Goal: Transaction & Acquisition: Purchase product/service

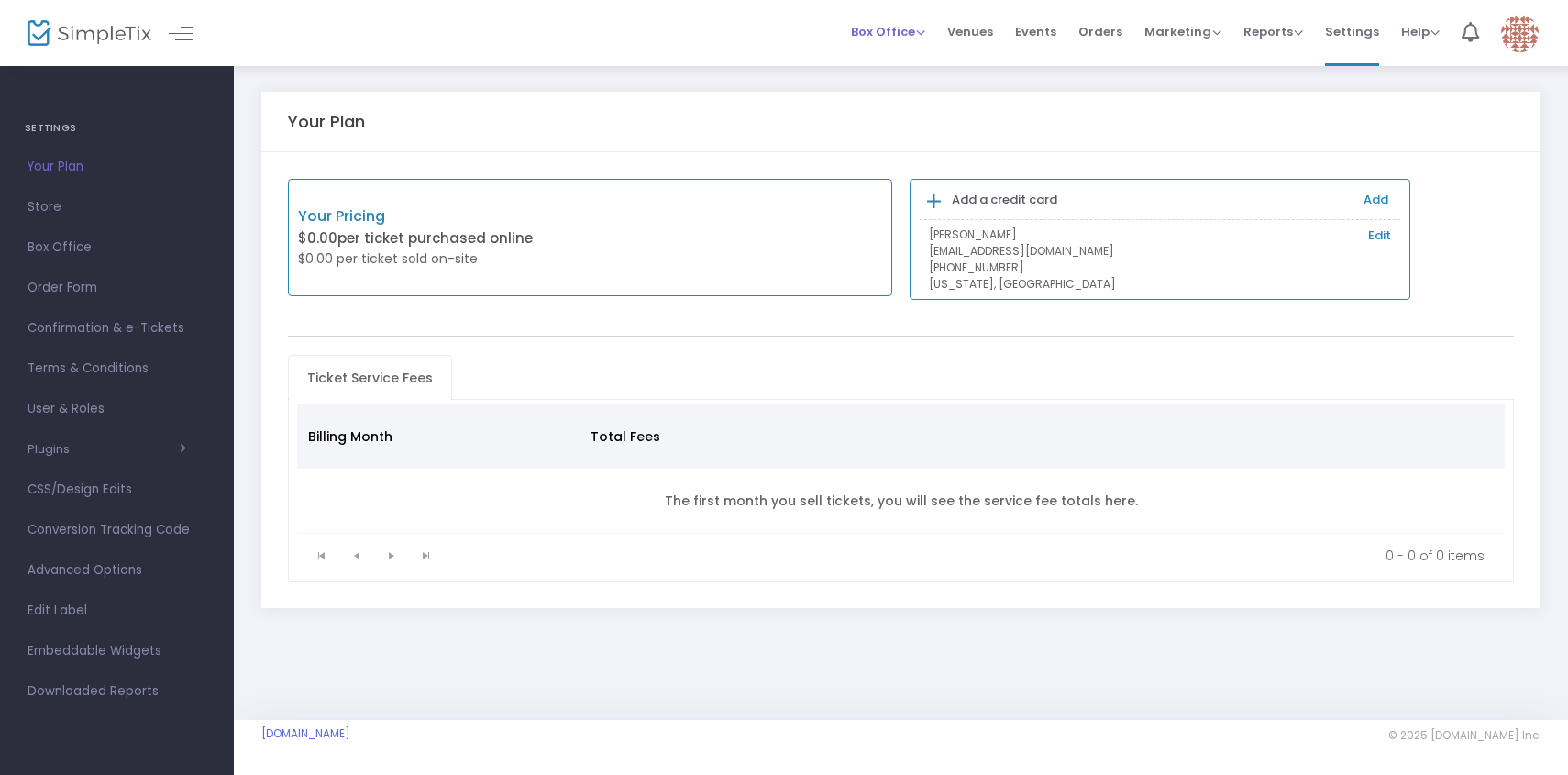
click at [925, 41] on div "Box Office Sell Tickets Bookings Sell Season Pass" at bounding box center [888, 32] width 74 height 18
click at [1093, 38] on span "Orders" at bounding box center [1100, 31] width 44 height 47
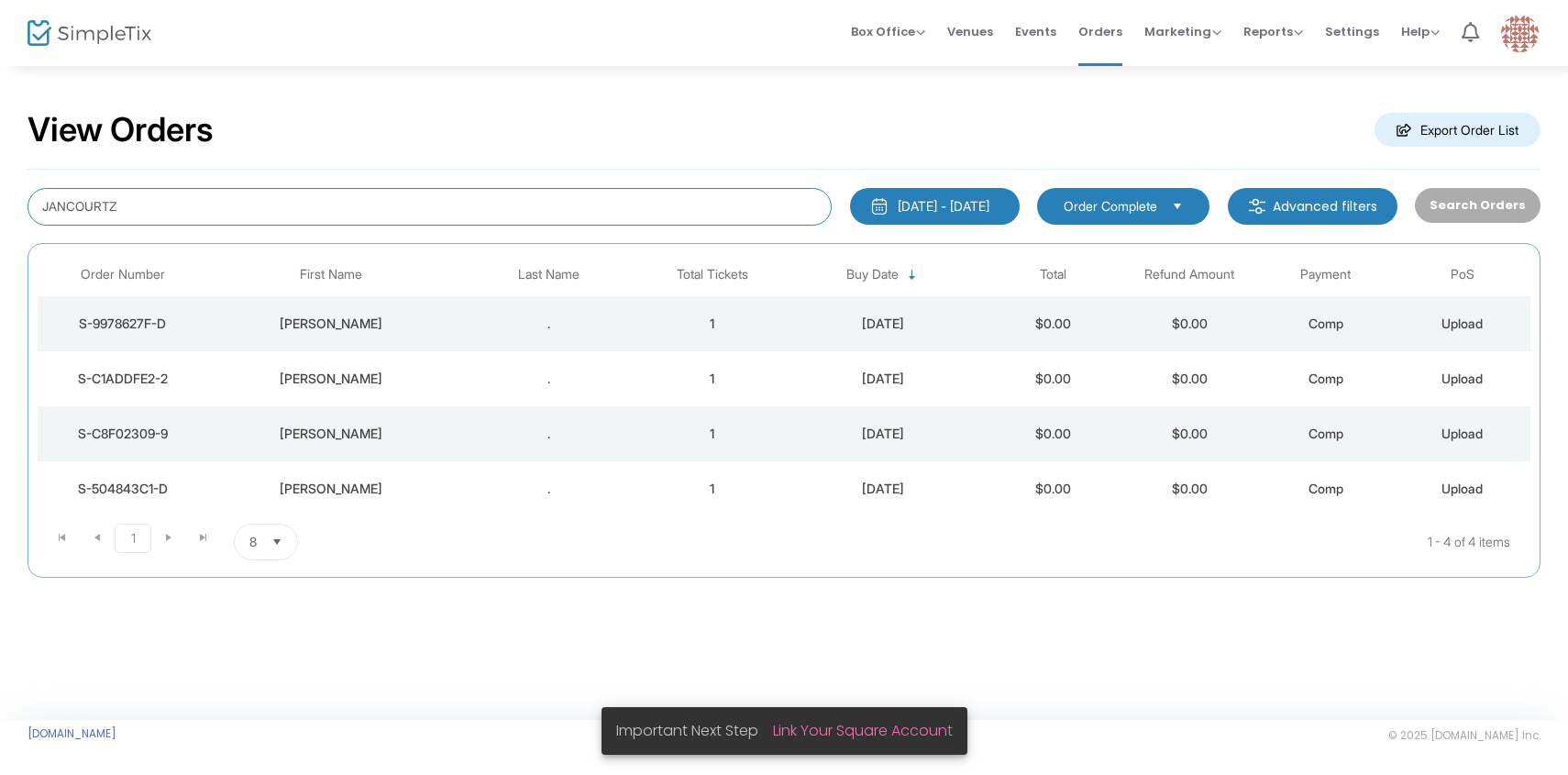
click at [562, 210] on input "JANCOURTZ" at bounding box center [429, 207] width 804 height 38
type input "hopen"
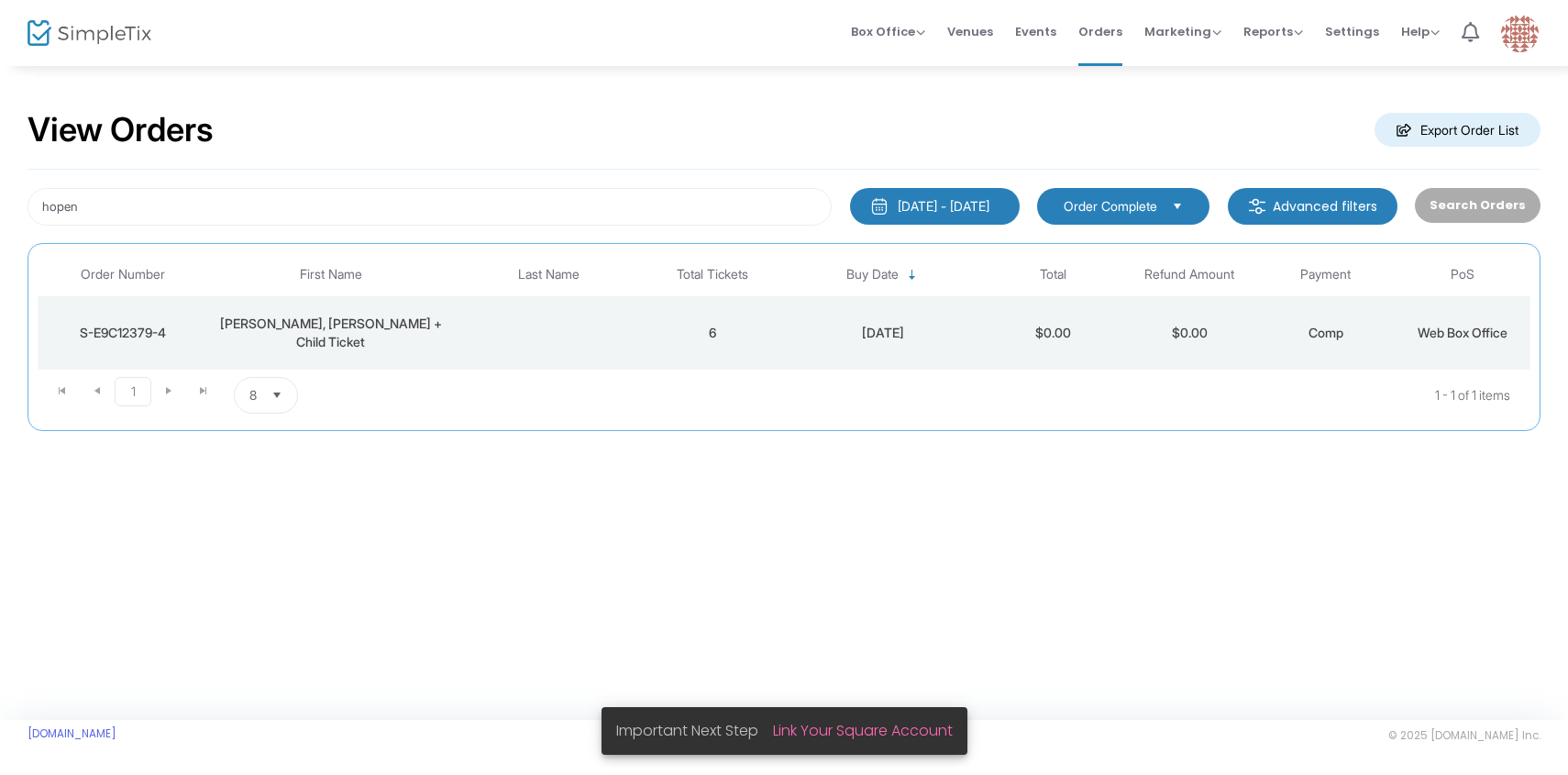
click at [417, 351] on td "[PERSON_NAME], [PERSON_NAME] + Child Ticket" at bounding box center [331, 333] width 246 height 73
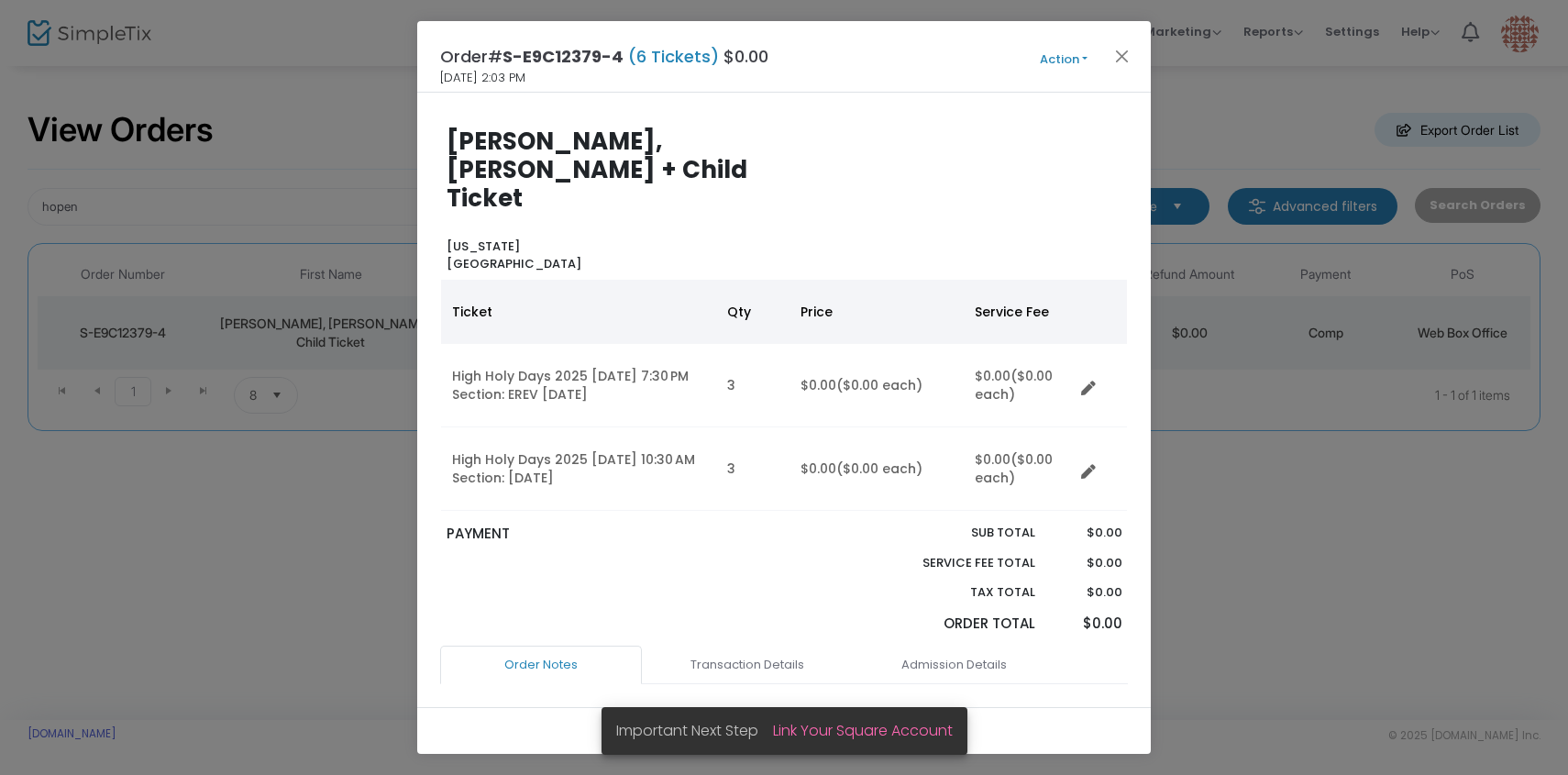
click at [1070, 55] on button "Action" at bounding box center [1063, 60] width 110 height 20
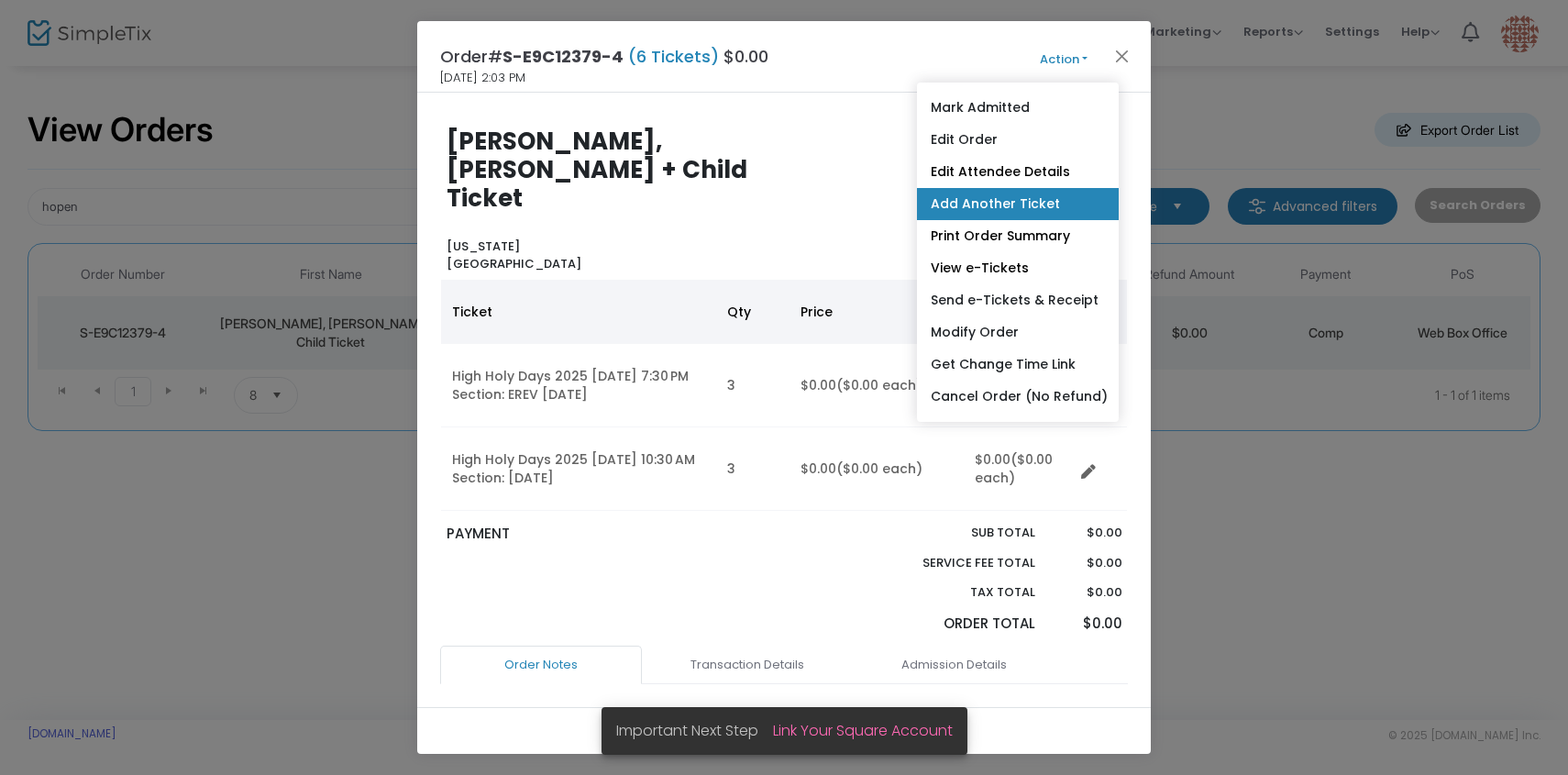
click at [1045, 201] on link "Add Another Ticket" at bounding box center [1018, 204] width 201 height 32
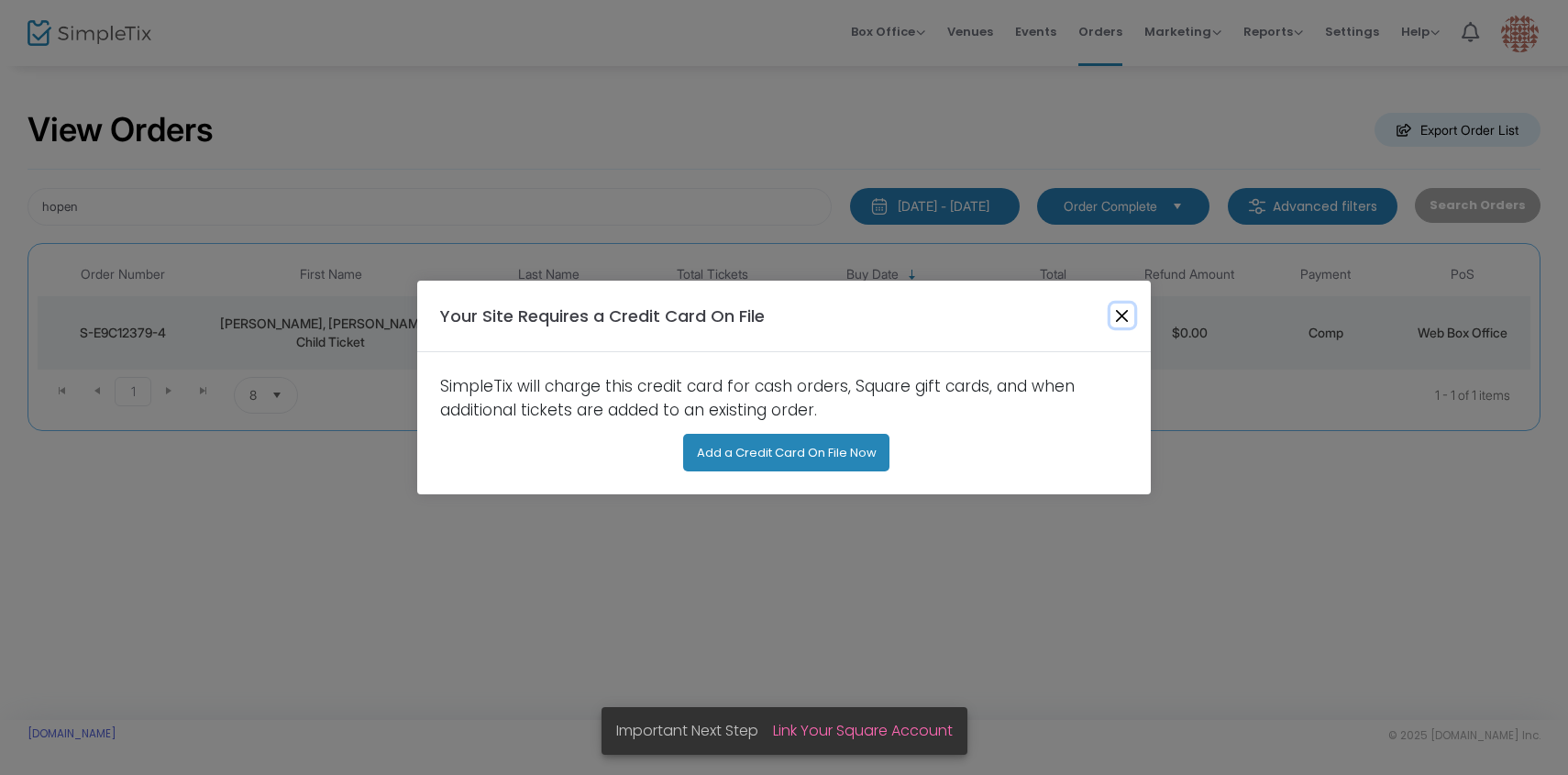
click at [1123, 320] on button "Close" at bounding box center [1123, 316] width 24 height 24
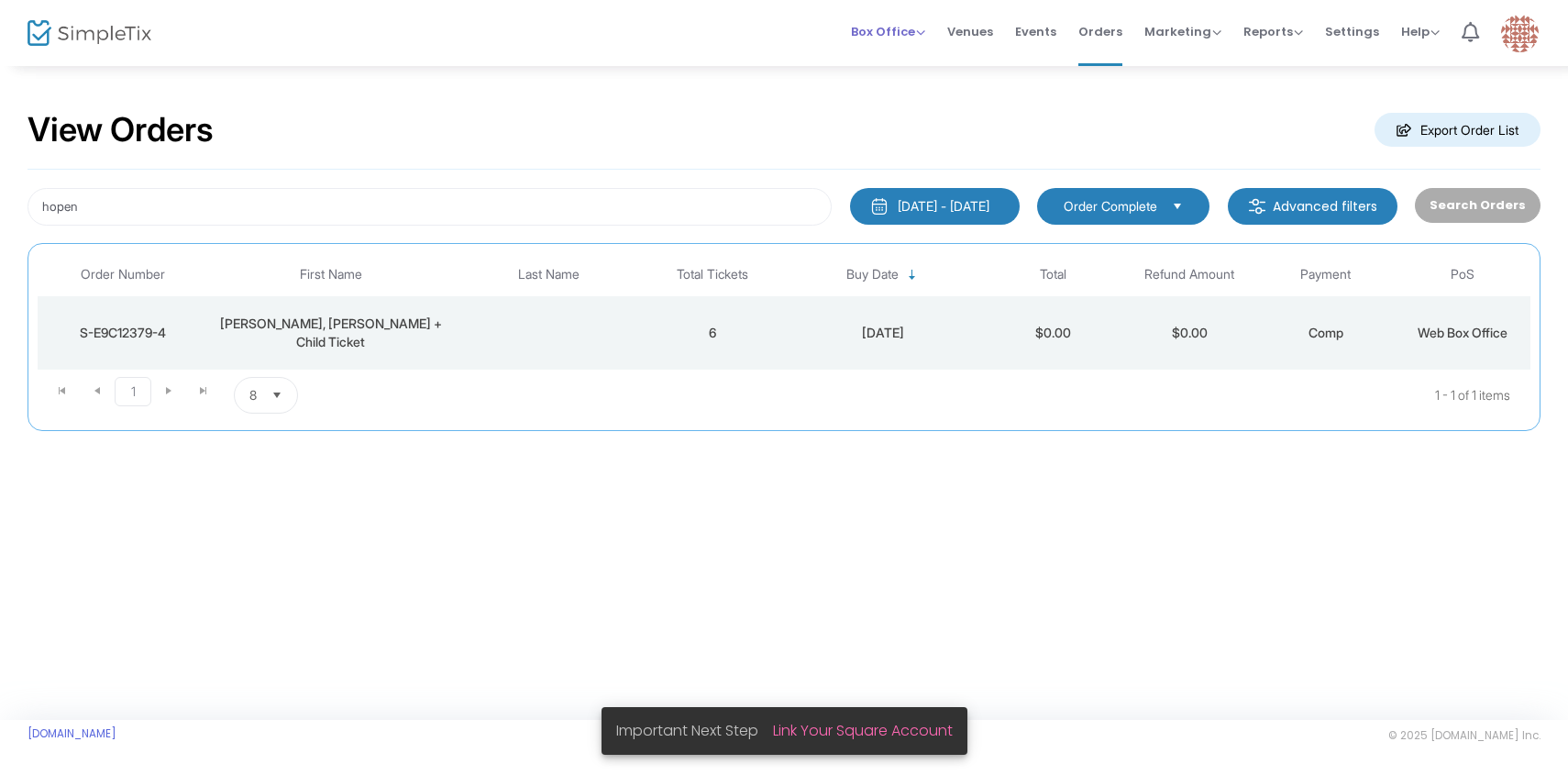
click at [913, 35] on span "Box Office" at bounding box center [888, 32] width 74 height 18
click at [606, 331] on td "Data table" at bounding box center [548, 333] width 190 height 73
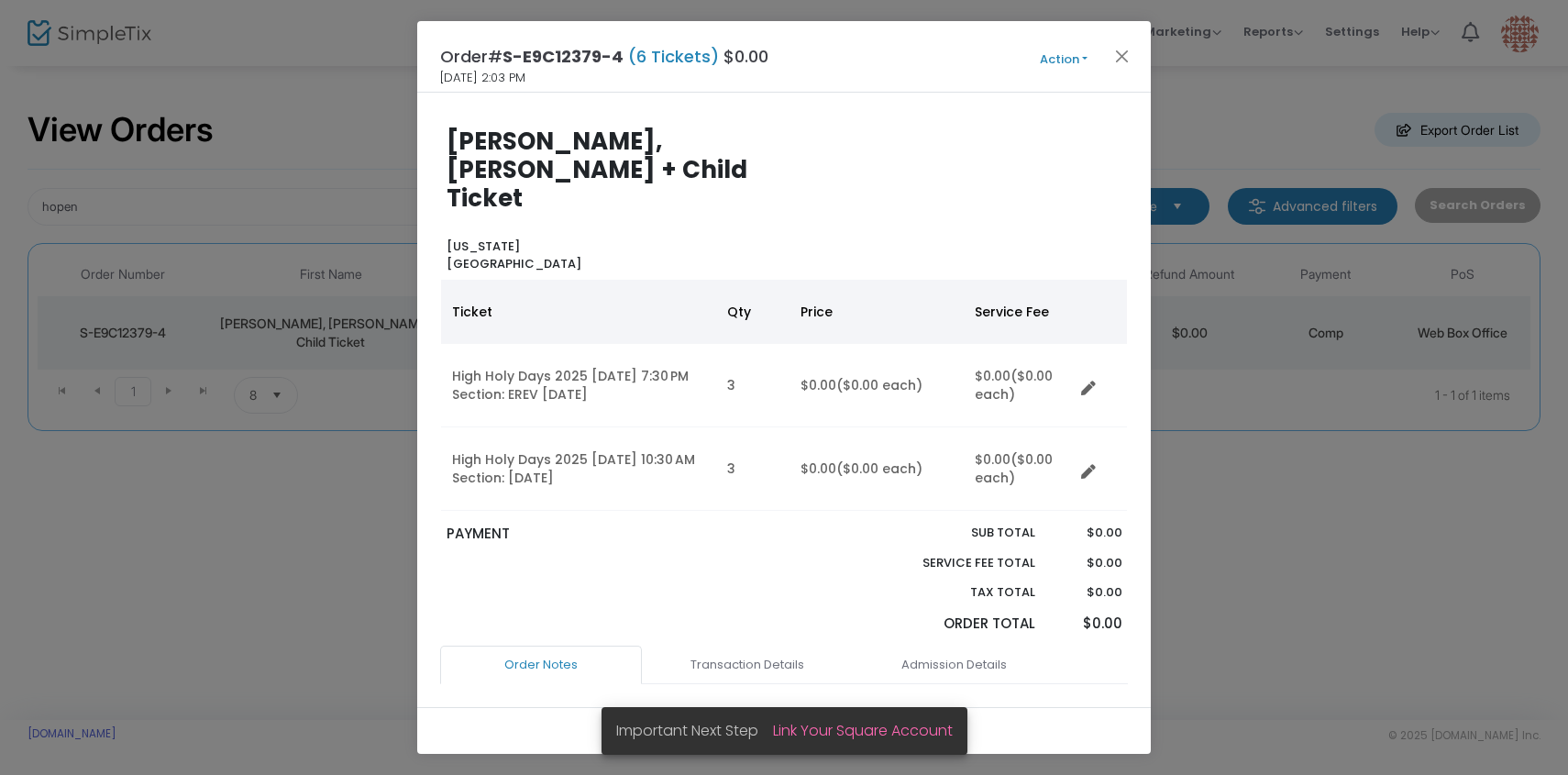
click at [1062, 64] on button "Action" at bounding box center [1063, 60] width 110 height 20
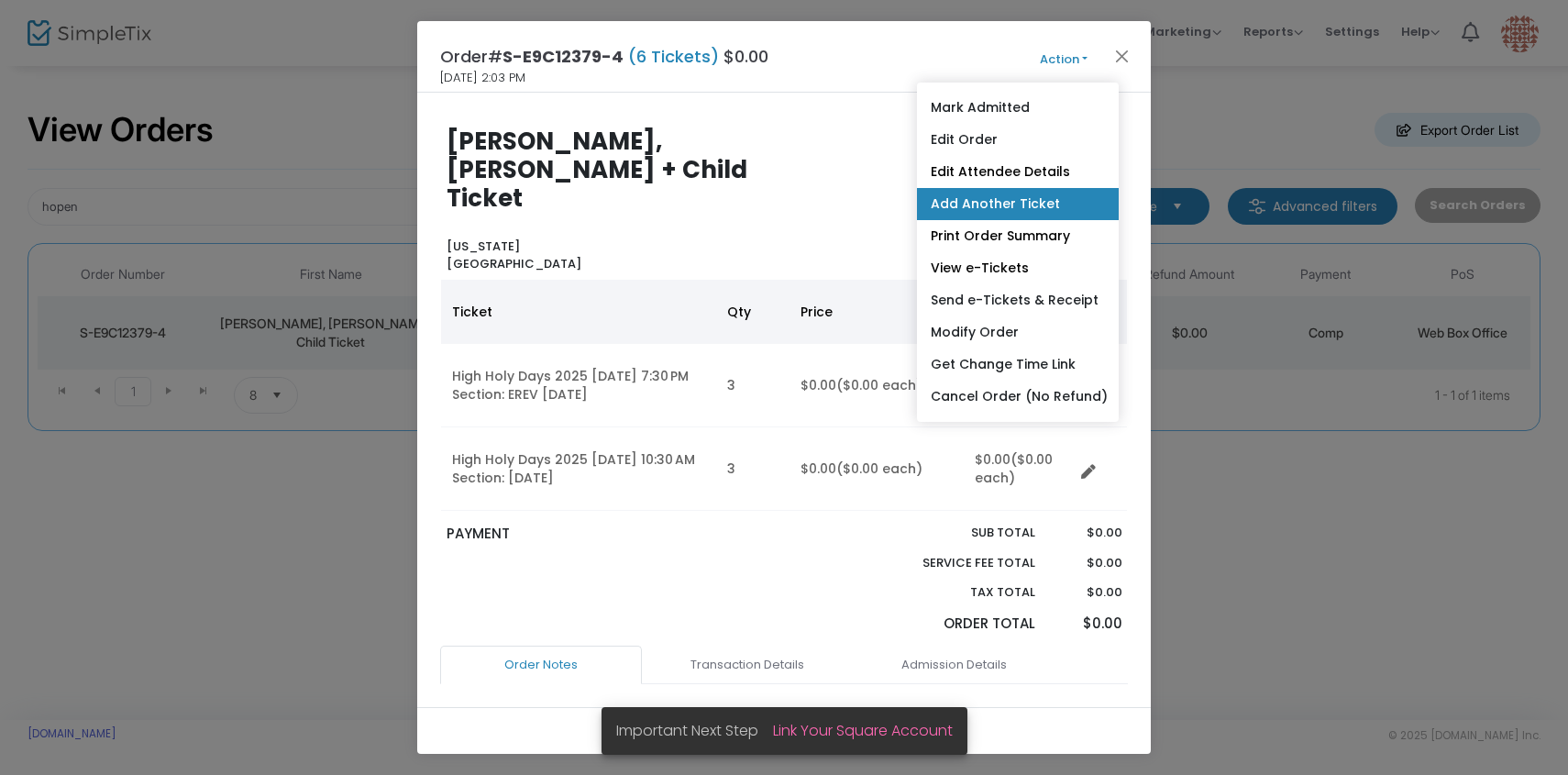
click at [998, 200] on link "Add Another Ticket" at bounding box center [1018, 204] width 201 height 32
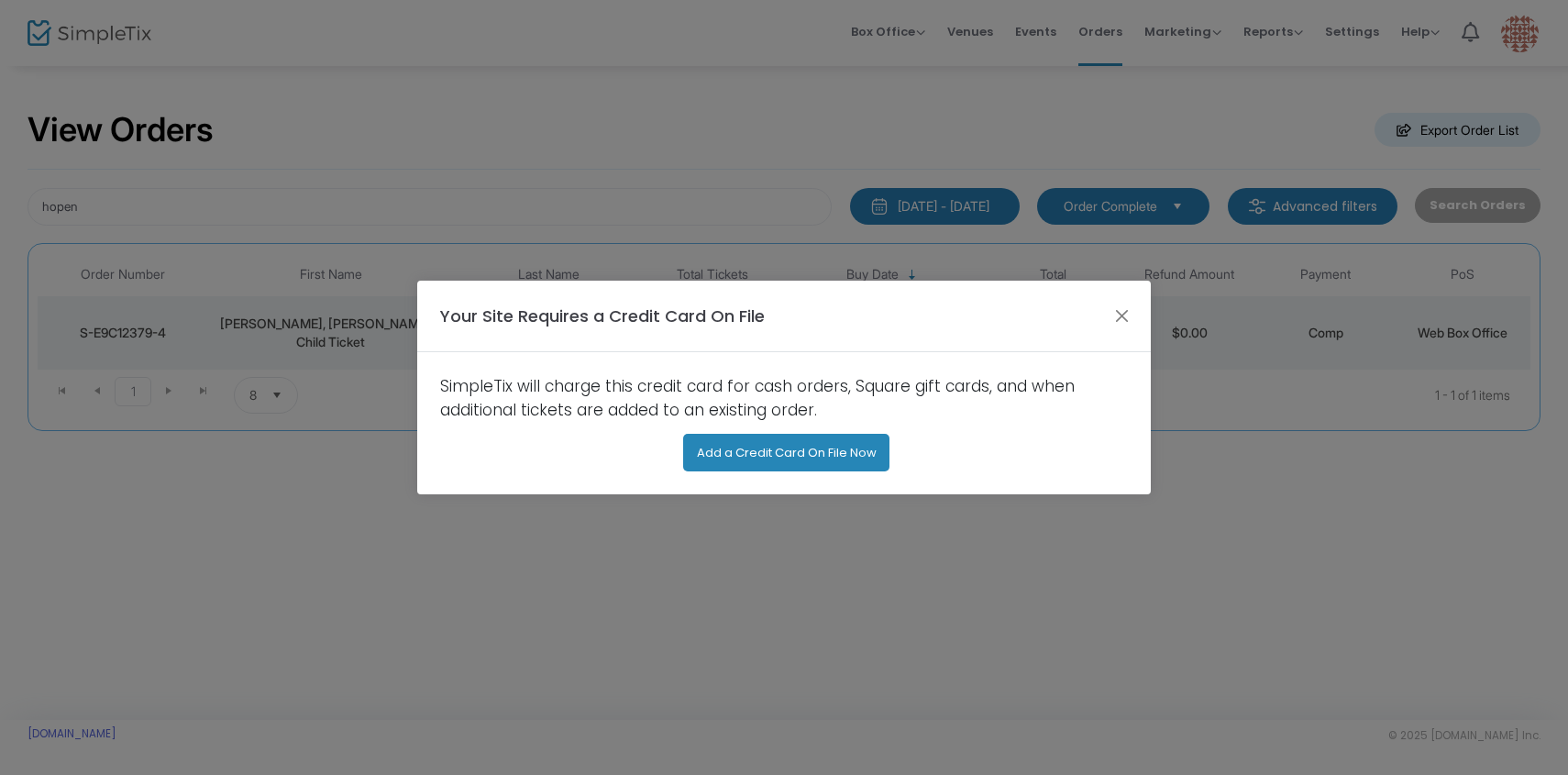
click at [739, 456] on button "Add a Credit Card On File Now" at bounding box center [786, 452] width 207 height 38
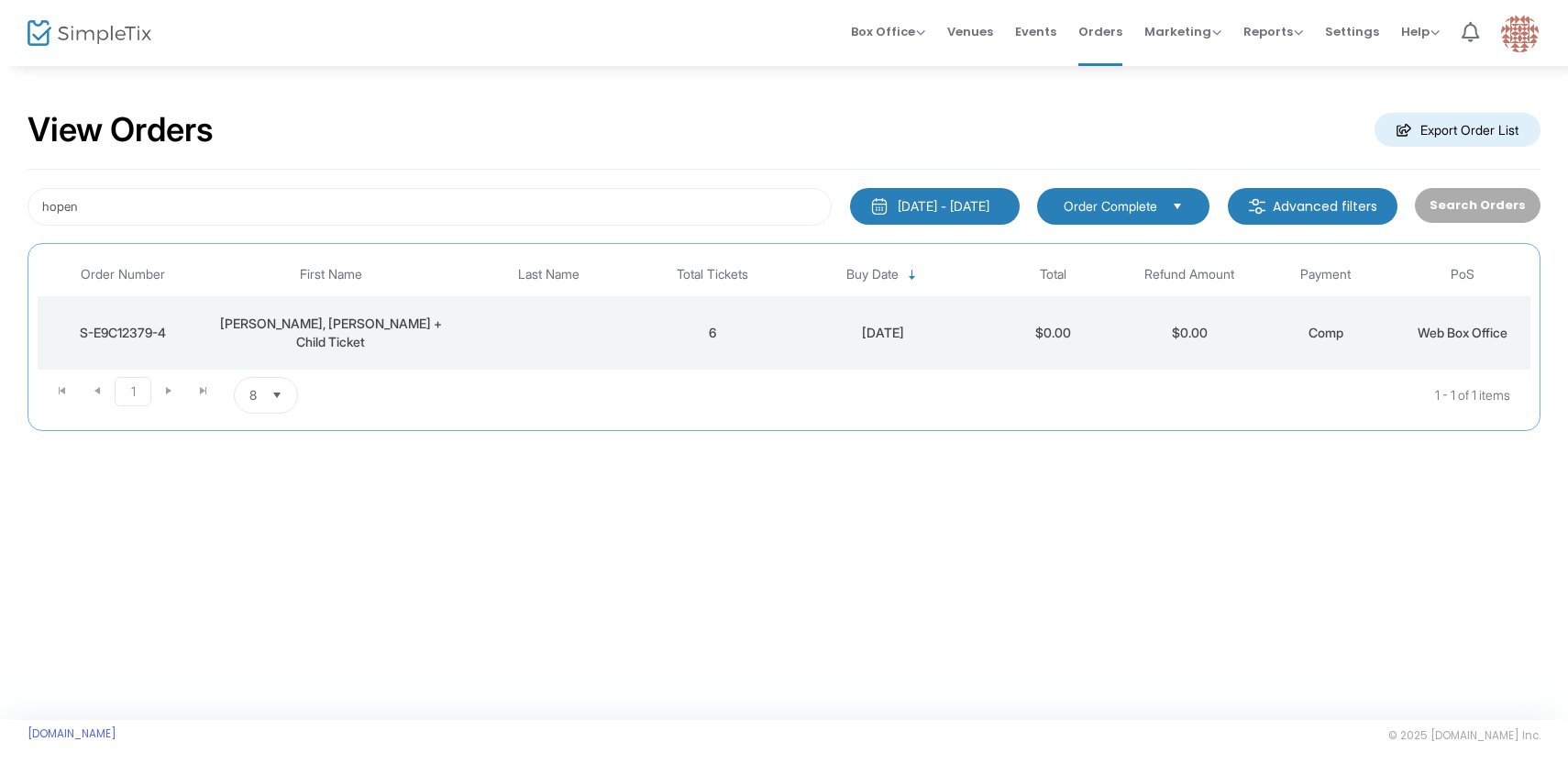
click at [695, 334] on td "6" at bounding box center [713, 333] width 137 height 73
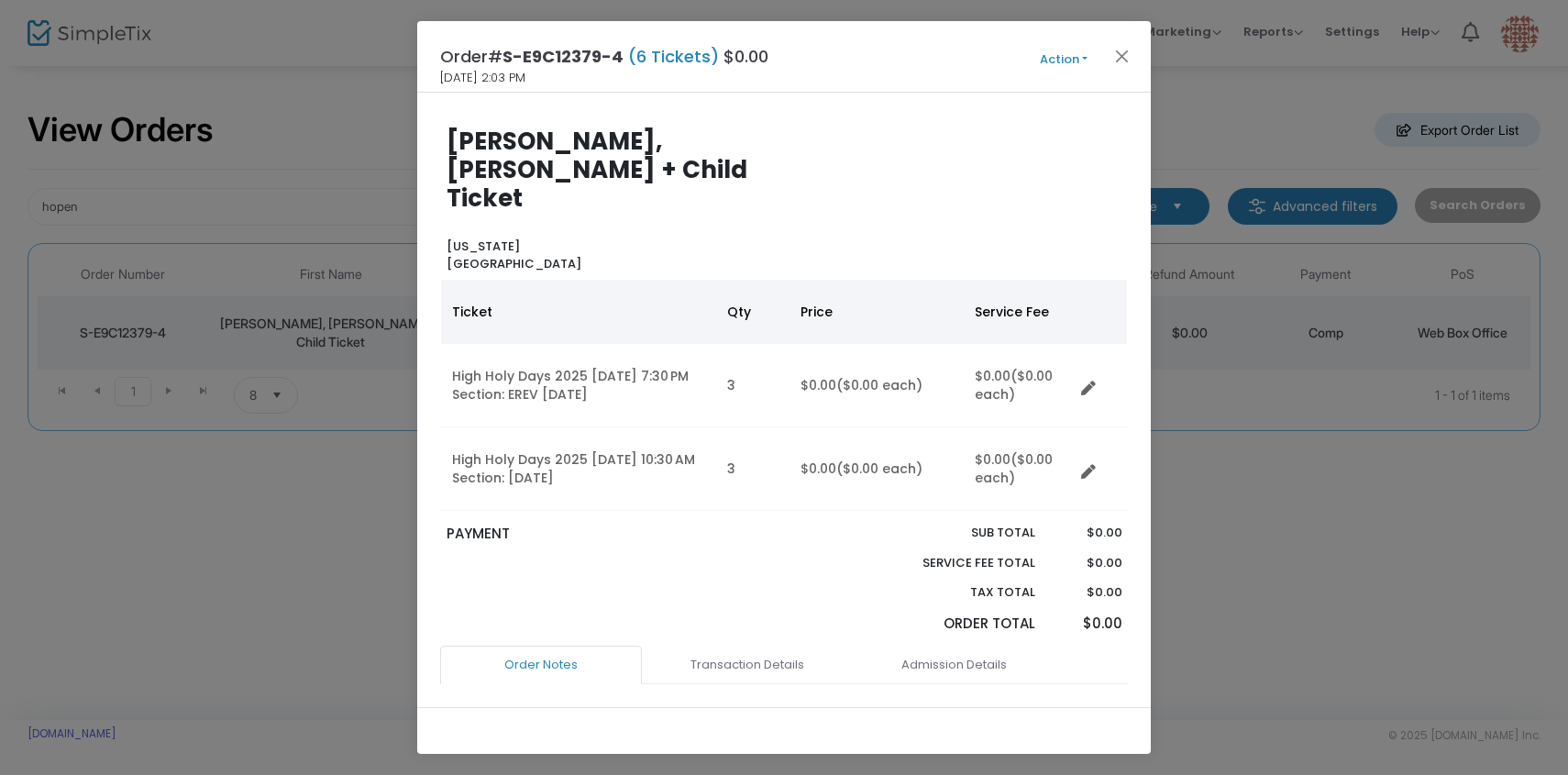
click at [1070, 47] on span "Action Mark Admitted Edit Order Edit Attendee Details Add Another Ticket Print …" at bounding box center [1098, 57] width 105 height 20
click at [547, 221] on div "[PERSON_NAME], [PERSON_NAME] + Child Ticket [US_STATE] [GEOGRAPHIC_DATA]" at bounding box center [610, 200] width 346 height 146
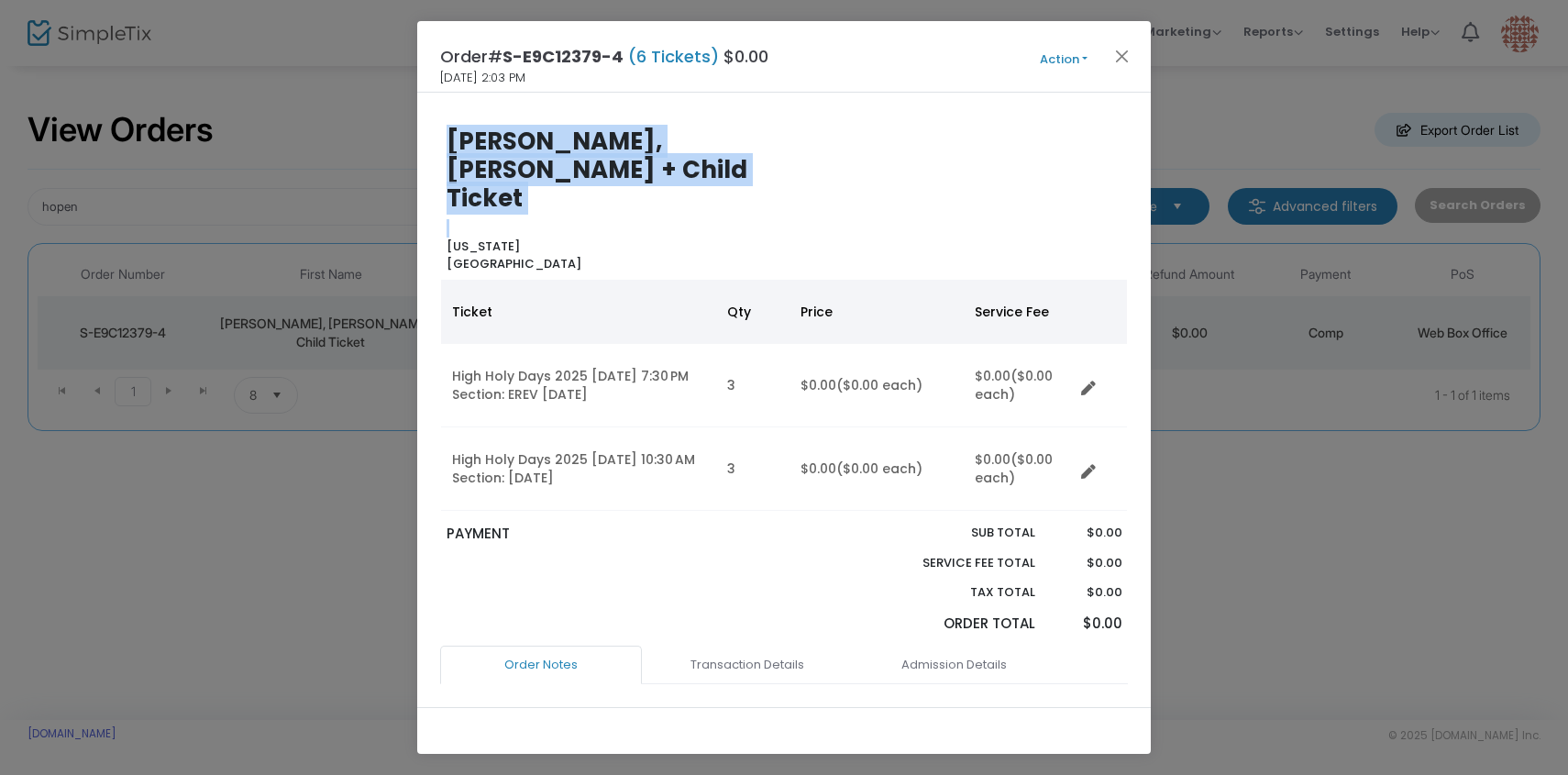
drag, startPoint x: 547, startPoint y: 221, endPoint x: 446, endPoint y: 143, distance: 127.6
click at [446, 143] on div "[PERSON_NAME], [PERSON_NAME] + Child Ticket [US_STATE] [GEOGRAPHIC_DATA]" at bounding box center [610, 200] width 346 height 146
copy div "[PERSON_NAME], [PERSON_NAME] + Child Ticket"
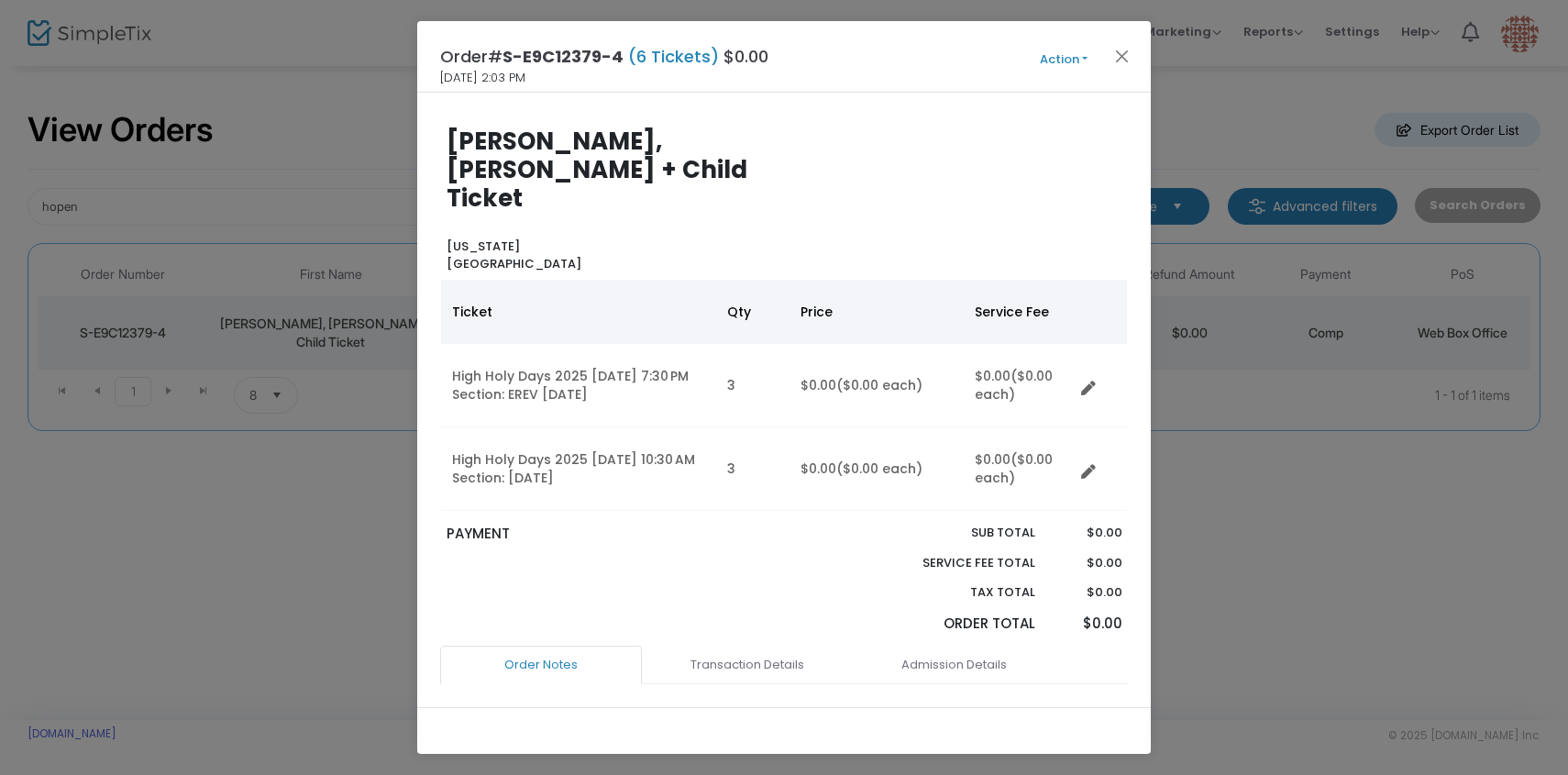
click at [1135, 55] on span "Action Mark Admitted Edit Order Edit Attendee Details Add Another Ticket Print …" at bounding box center [1098, 57] width 105 height 20
click at [1123, 58] on button "Close" at bounding box center [1123, 56] width 24 height 24
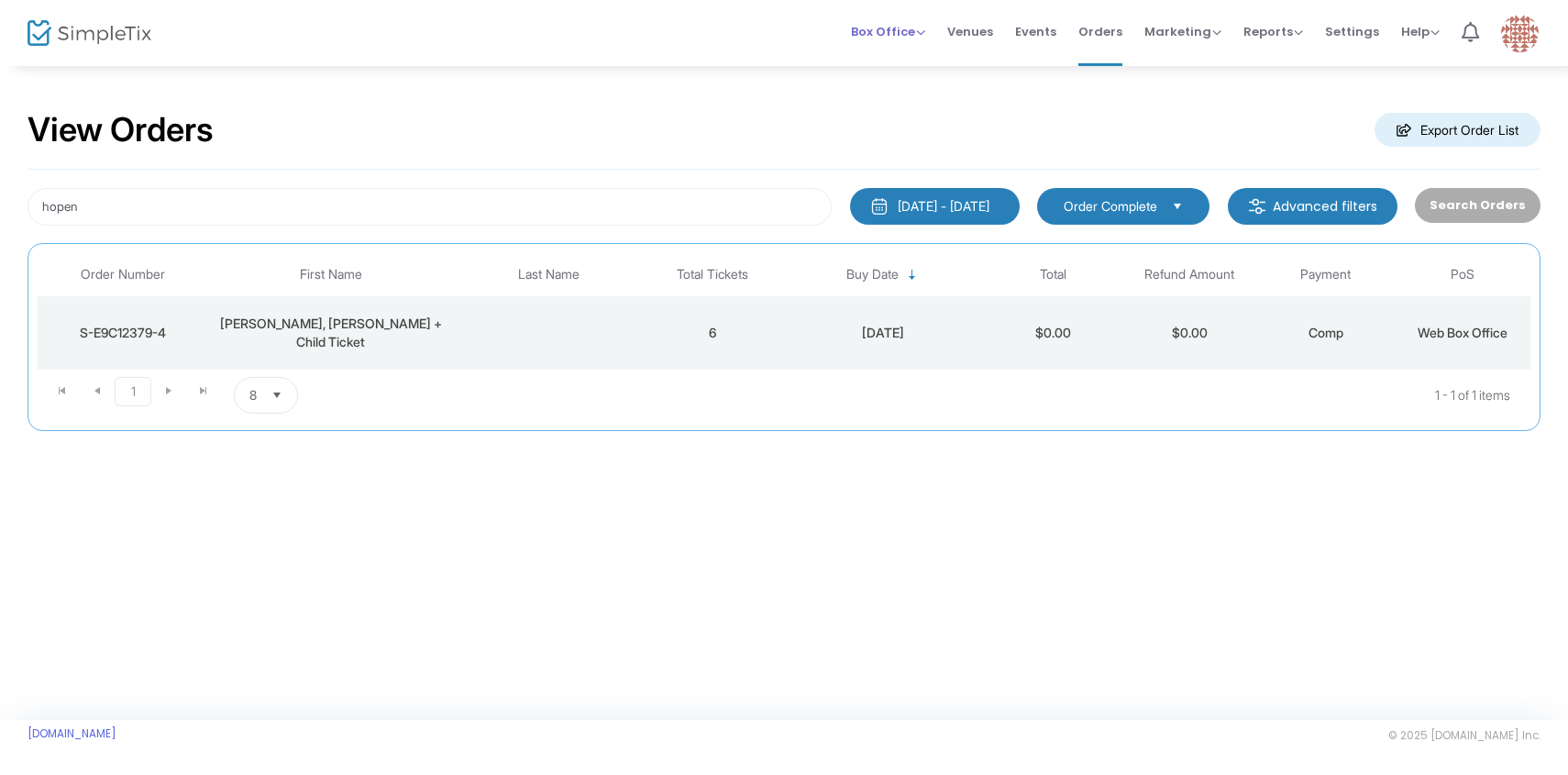
click at [896, 41] on span "Box Office Sell Tickets Bookings Sell Season Pass" at bounding box center [888, 31] width 74 height 47
click at [936, 21] on li "Box Office Sell Tickets Bookings Sell Season Pass" at bounding box center [888, 33] width 96 height 66
click at [935, 29] on li "Box Office Sell Tickets Bookings Sell Season Pass" at bounding box center [888, 33] width 96 height 66
click at [925, 40] on span "Box Office" at bounding box center [888, 32] width 74 height 18
click at [921, 59] on li "Sell Tickets" at bounding box center [916, 62] width 131 height 36
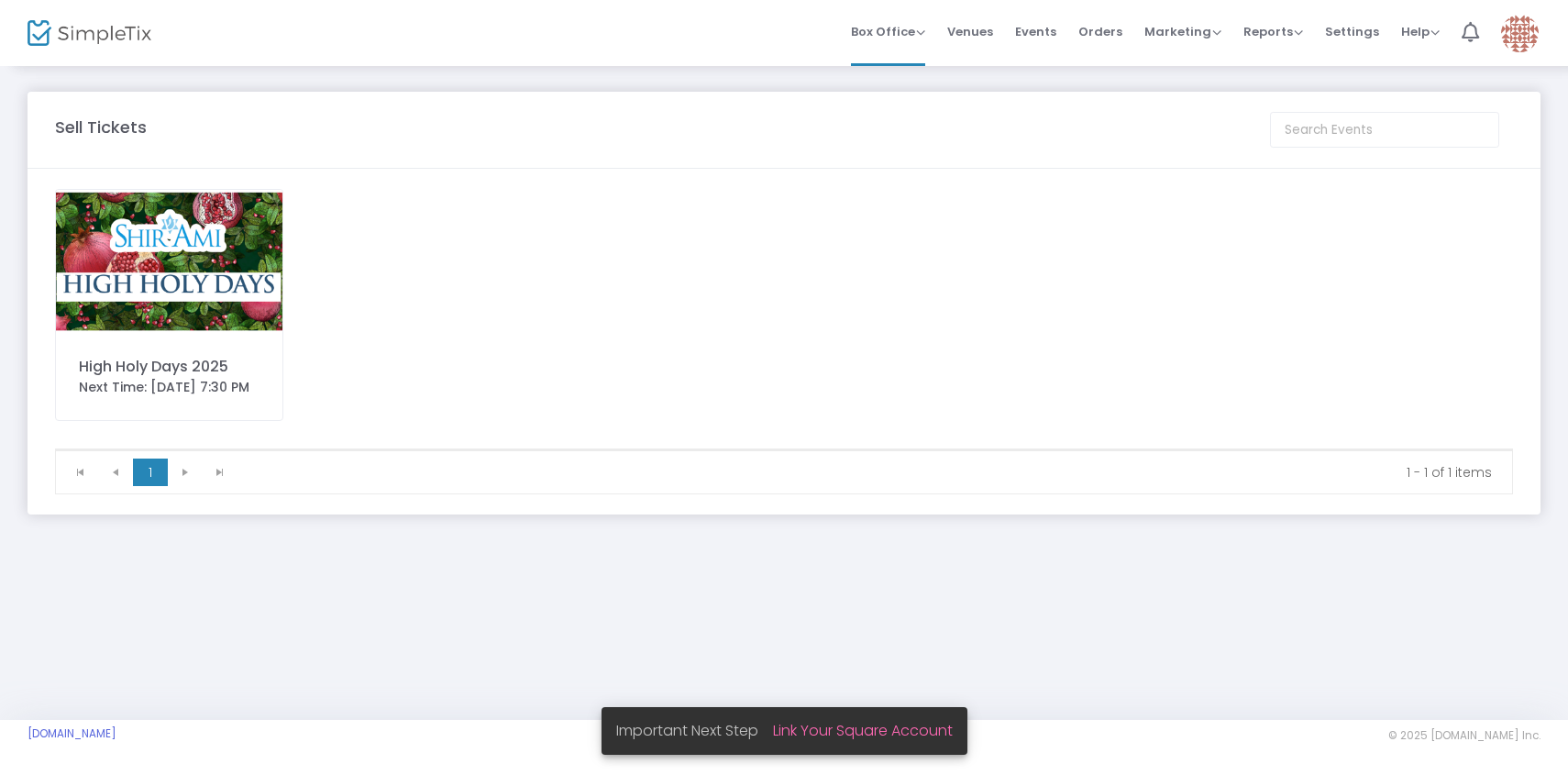
click at [208, 258] on img at bounding box center [169, 261] width 226 height 143
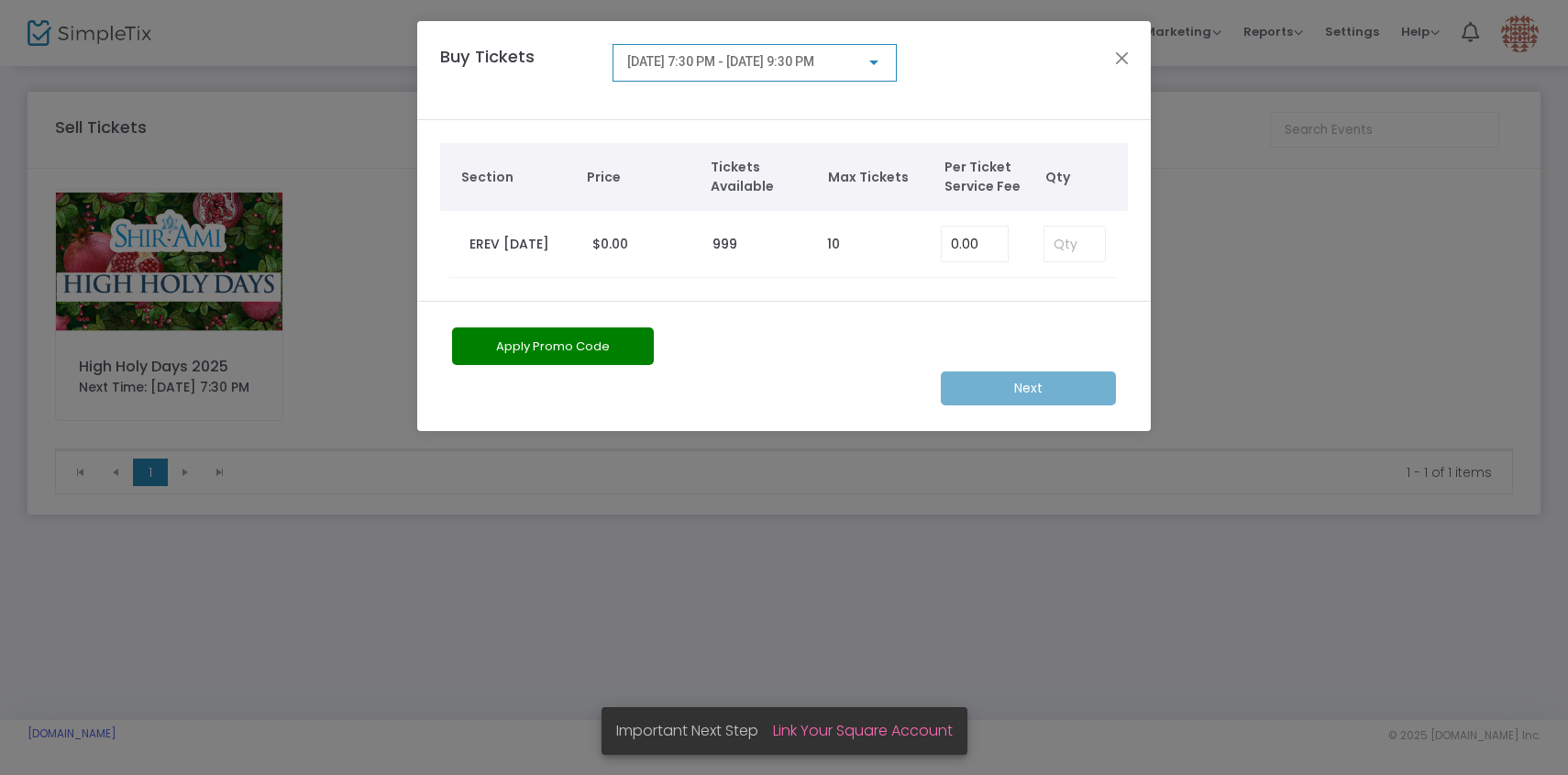
click at [798, 63] on span "[DATE] 7:30 PM - [DATE] 9:30 PM" at bounding box center [720, 62] width 187 height 15
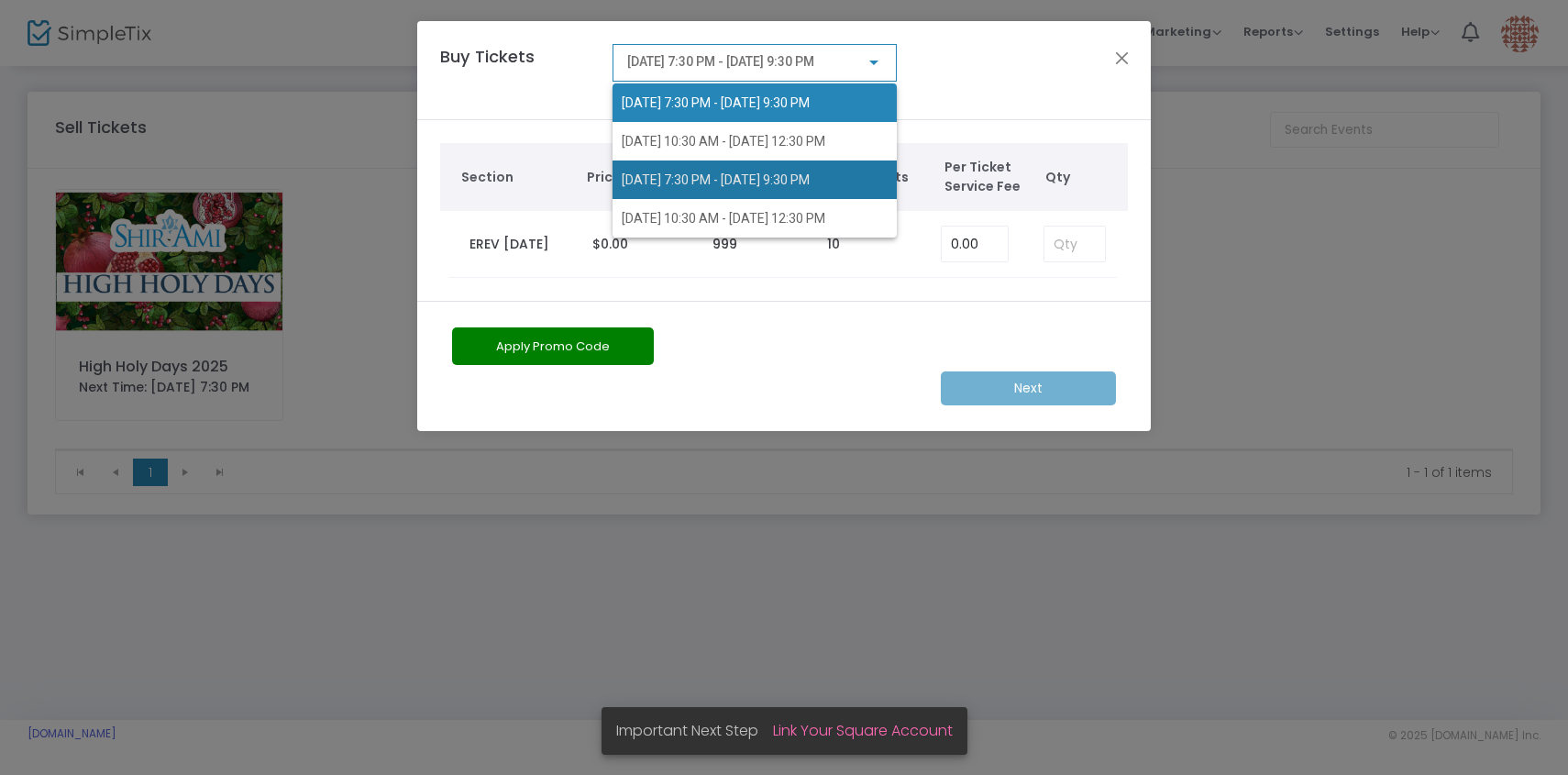
click at [787, 173] on span "[DATE] 7:30 PM - [DATE] 9:30 PM" at bounding box center [716, 180] width 188 height 15
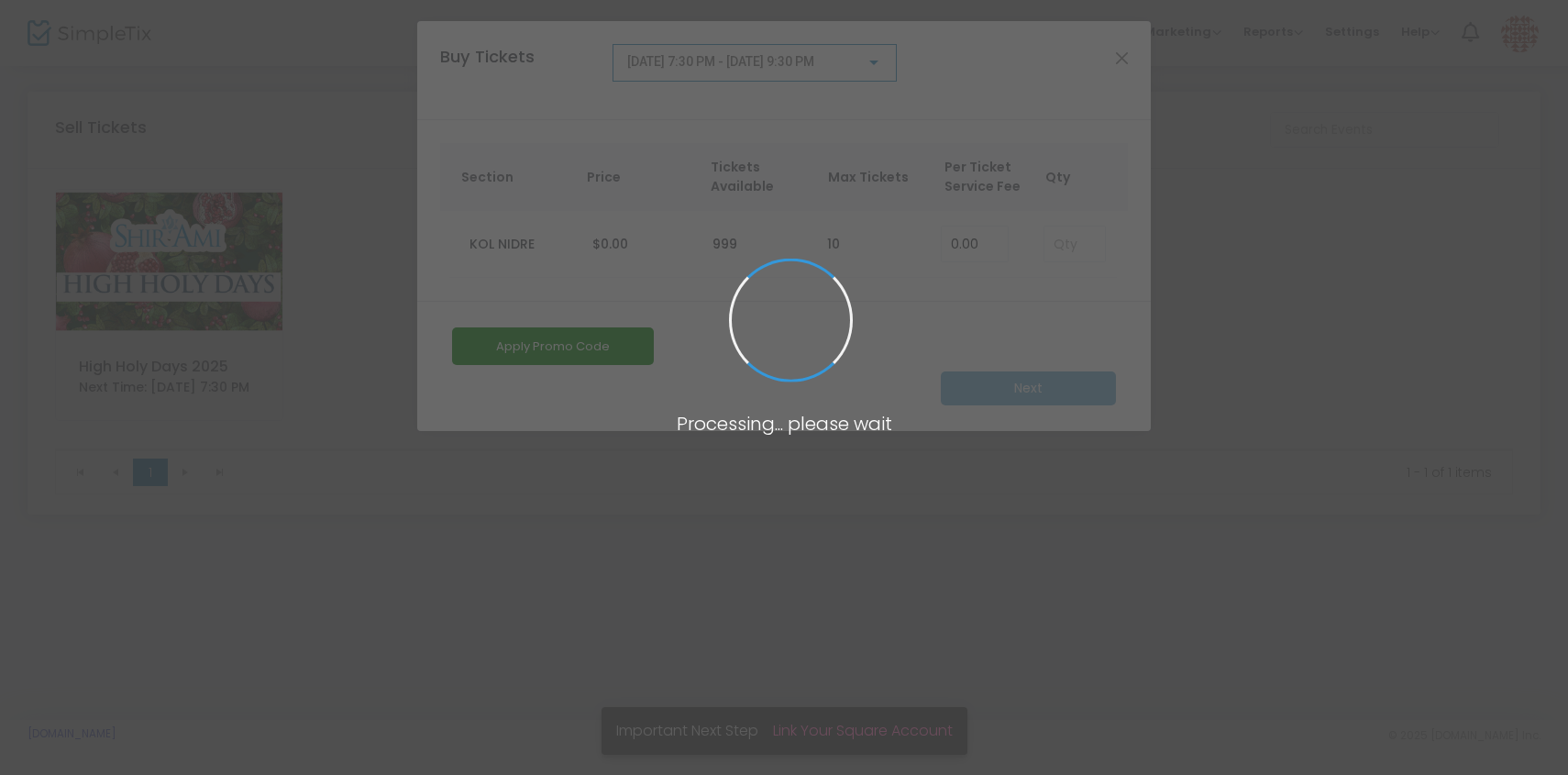
click at [1108, 242] on span at bounding box center [784, 387] width 1568 height 775
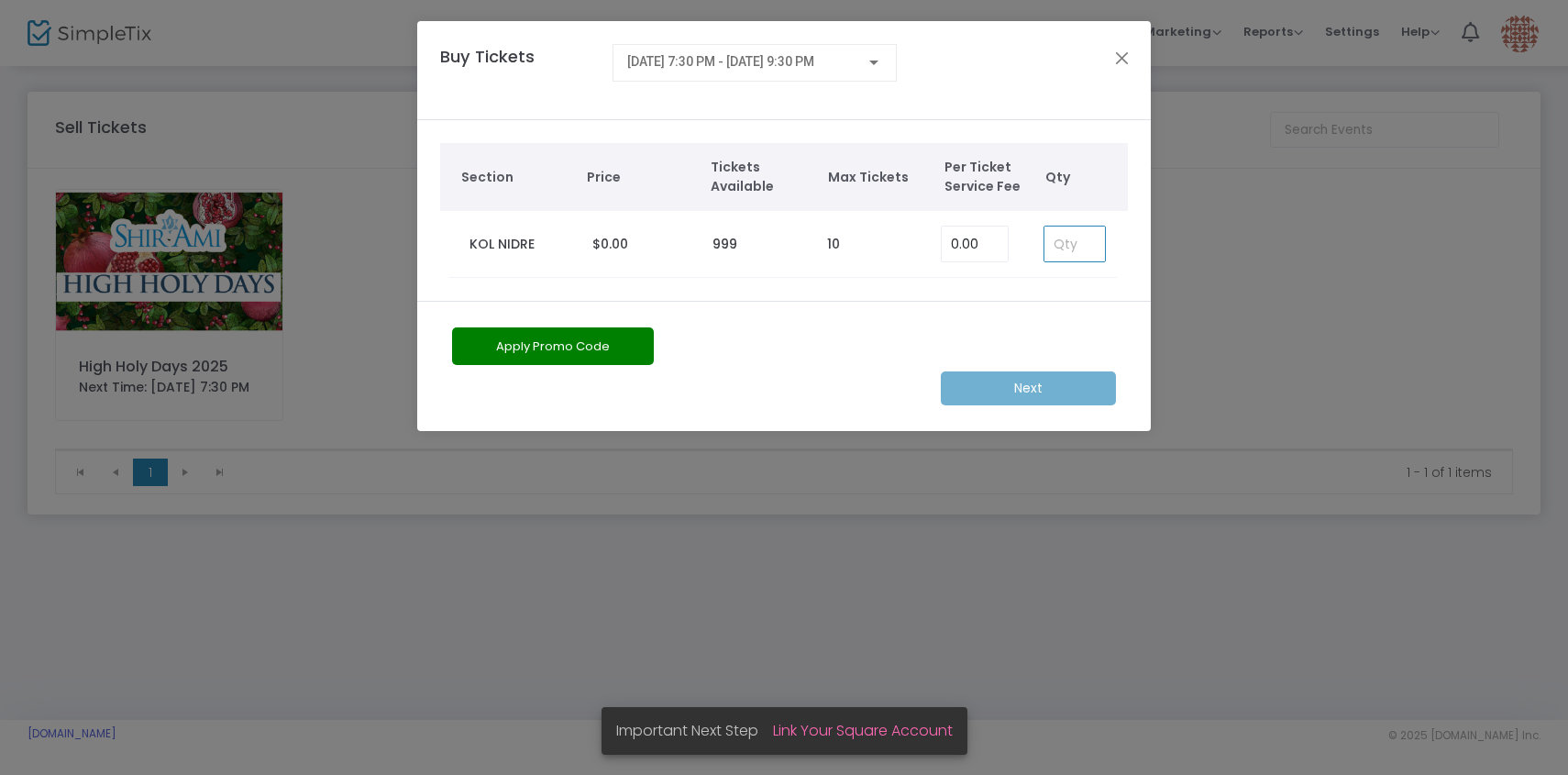
click at [1087, 242] on input at bounding box center [1074, 243] width 60 height 35
type input "3"
click at [861, 85] on div "[DATE] 7:30 PM - [DATE] 9:30 PM" at bounding box center [755, 69] width 285 height 53
click at [814, 63] on span "[DATE] 7:30 PM - [DATE] 9:30 PM" at bounding box center [720, 62] width 187 height 15
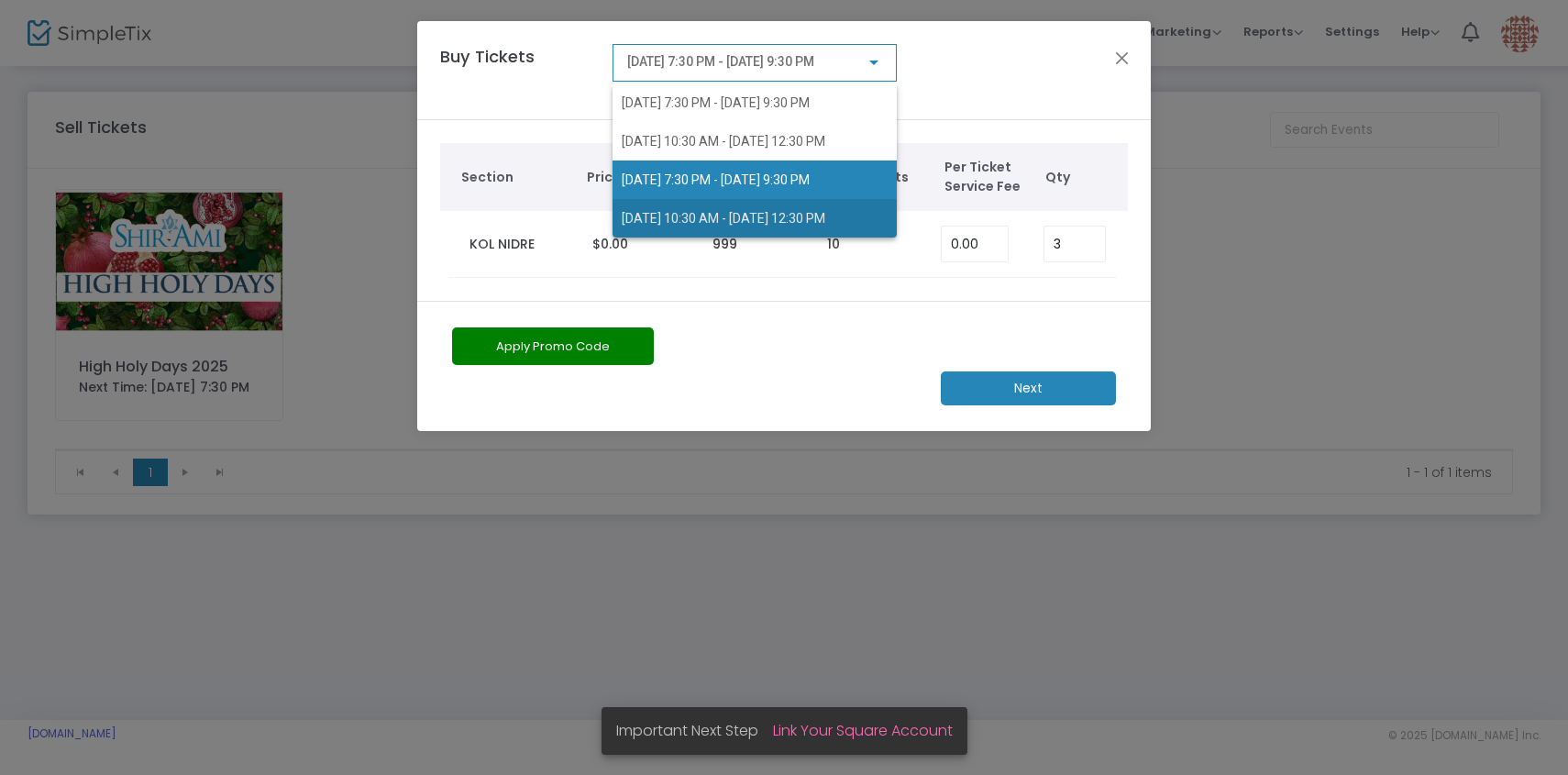
click at [820, 208] on span "[DATE] 10:30 AM - [DATE] 12:30 PM" at bounding box center [755, 218] width 266 height 39
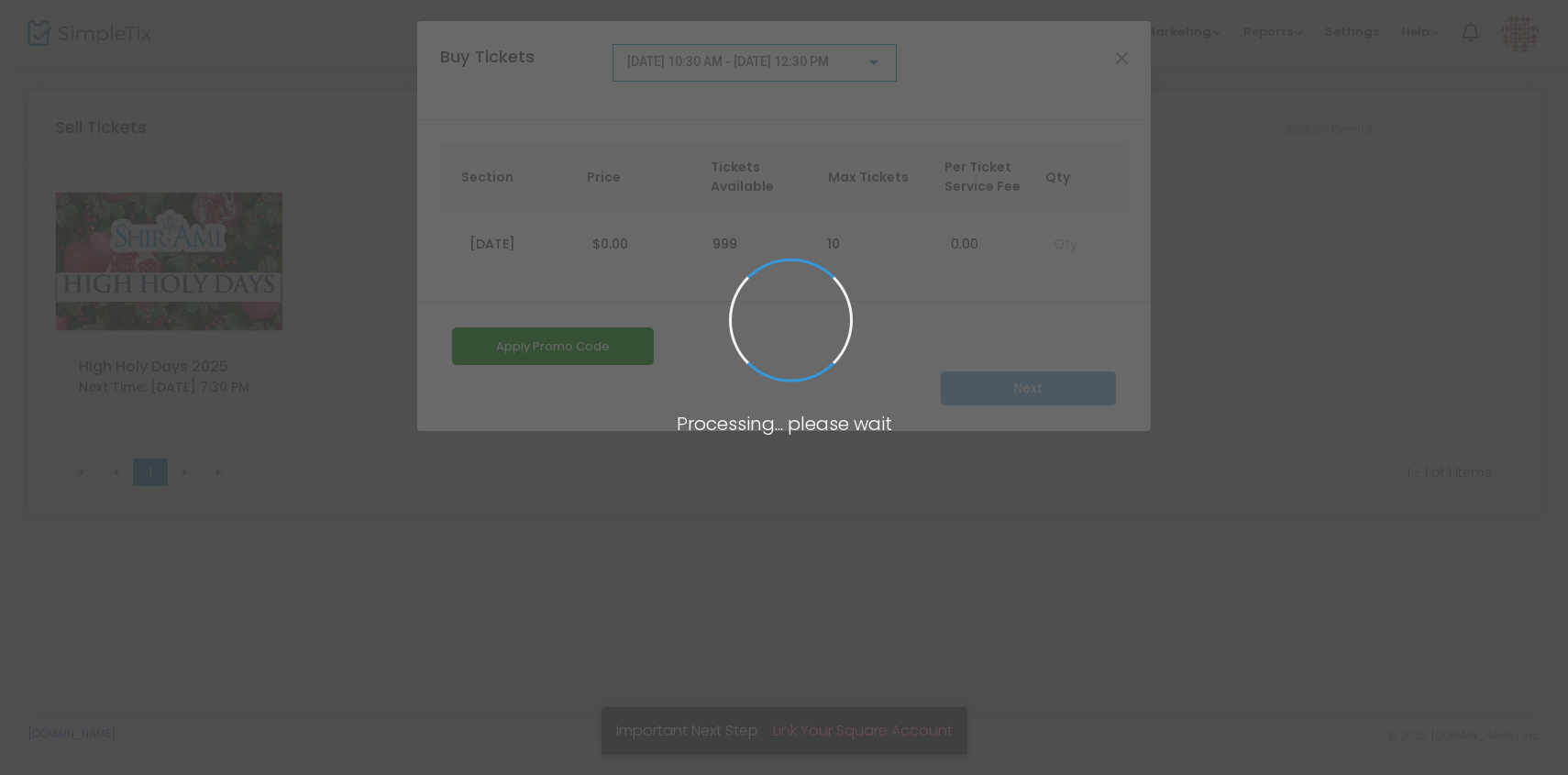
click at [1083, 248] on span at bounding box center [784, 387] width 1568 height 775
click at [1079, 245] on body "Processing... please wait Box Office Sell Tickets Bookings Sell Season Pass Ven…" at bounding box center [784, 387] width 1568 height 775
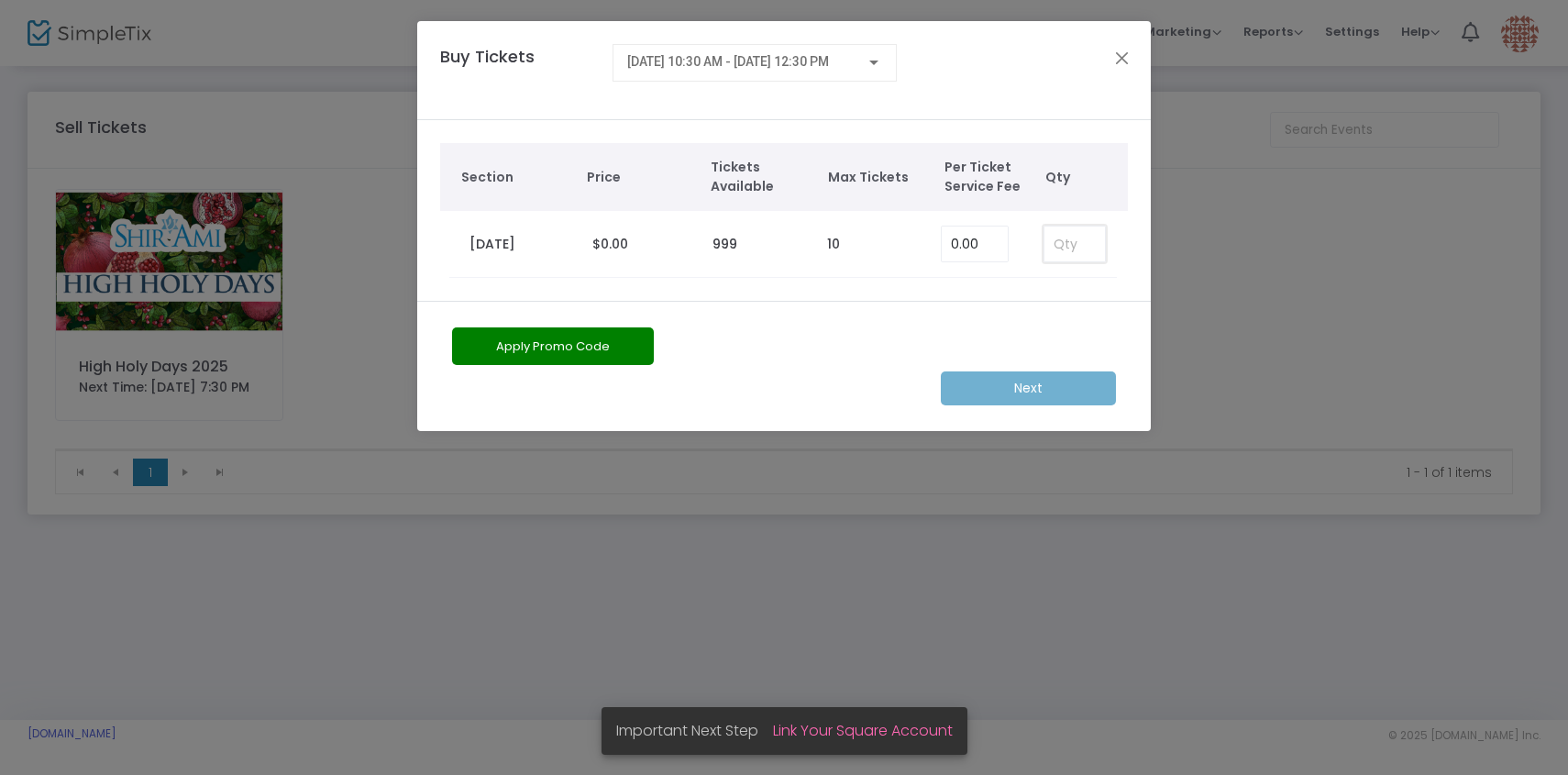
click at [1076, 245] on input at bounding box center [1074, 243] width 60 height 35
type input "3"
click at [1035, 416] on div "Apply Promo Code Next" at bounding box center [784, 365] width 734 height 130
click at [1035, 395] on m-button "Next" at bounding box center [1028, 388] width 176 height 34
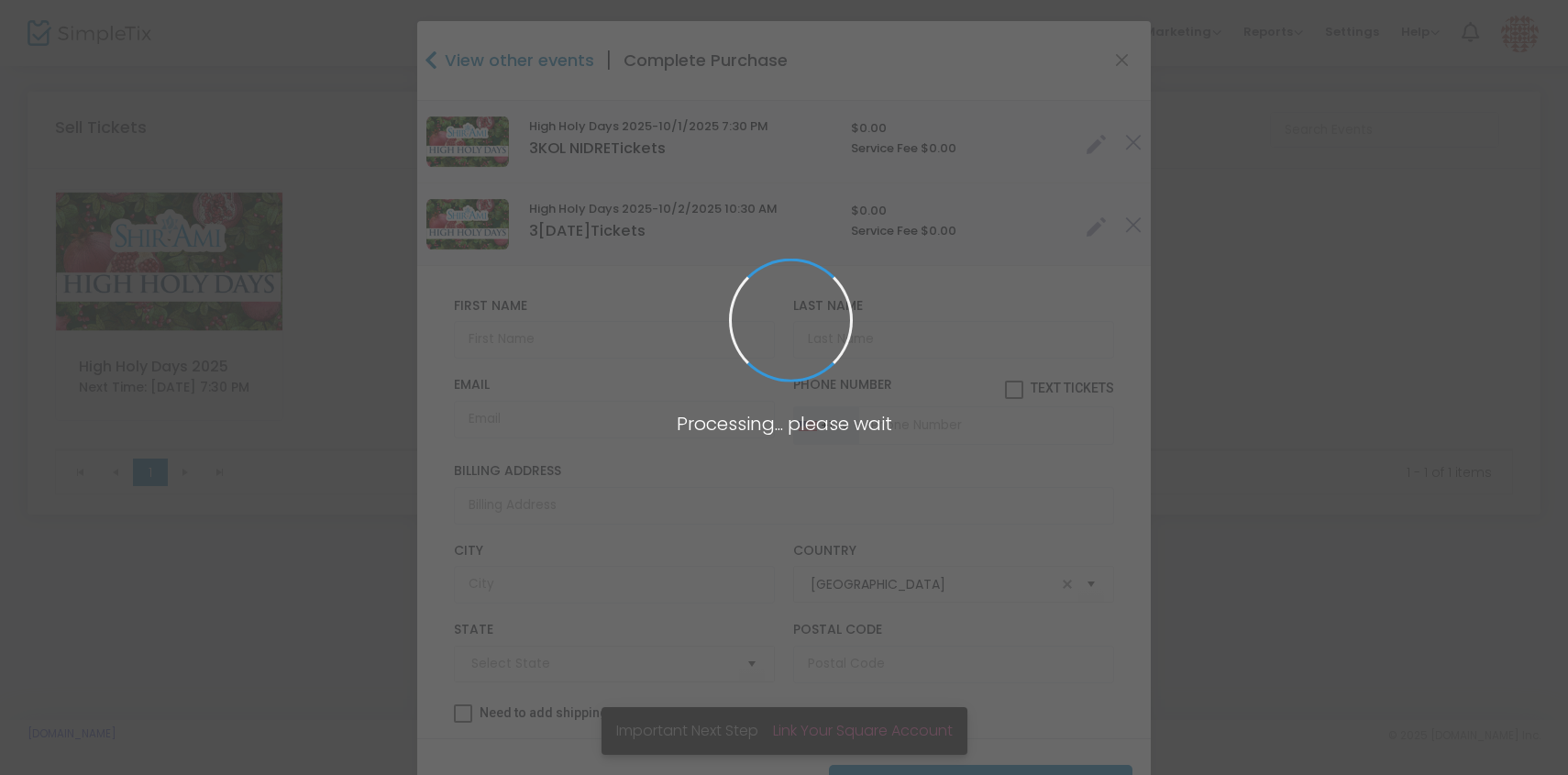
type input "[US_STATE]"
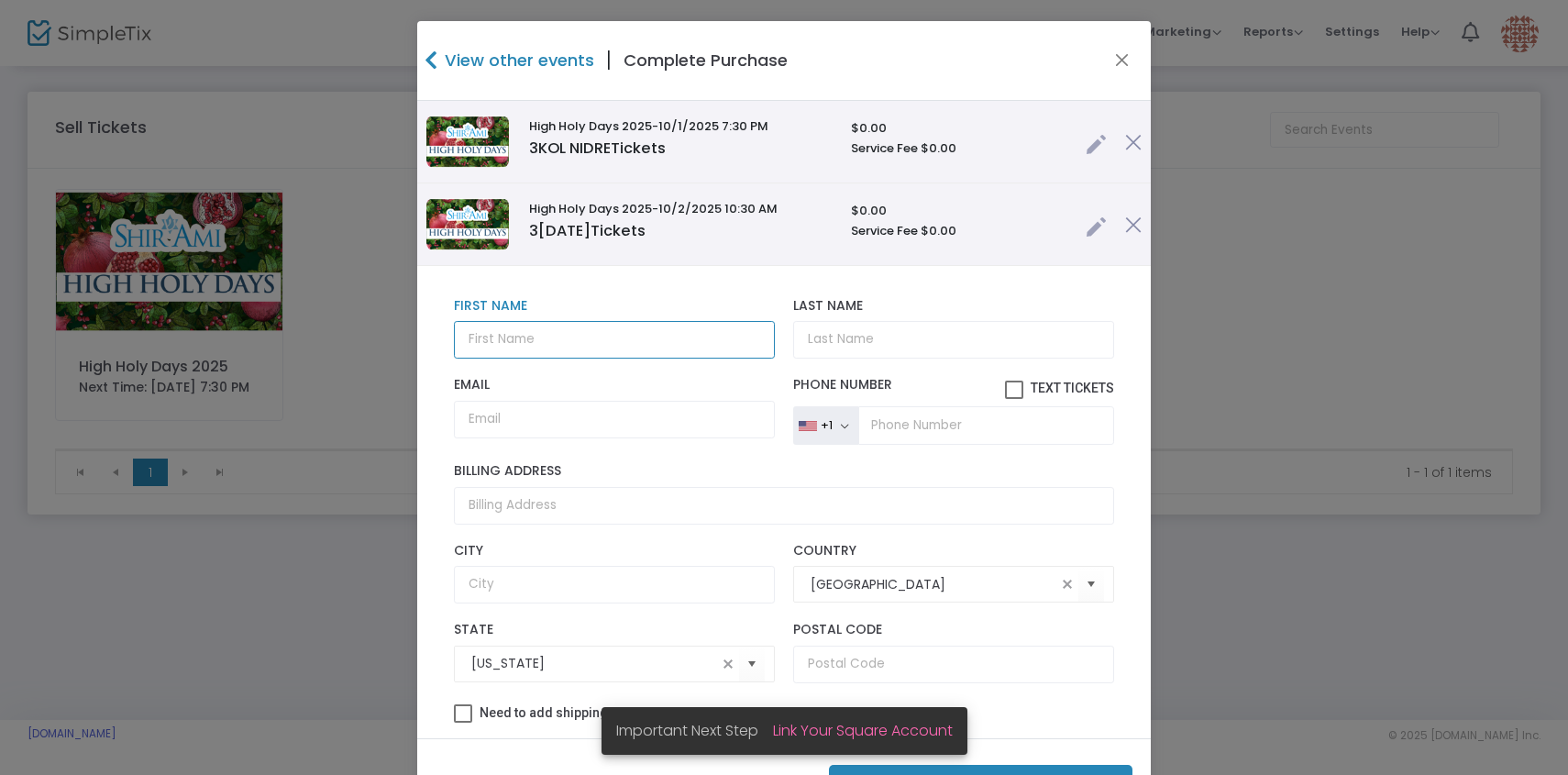
click at [538, 350] on input "text" at bounding box center [615, 340] width 321 height 38
paste input "[PERSON_NAME], [PERSON_NAME] + Child Ticket"
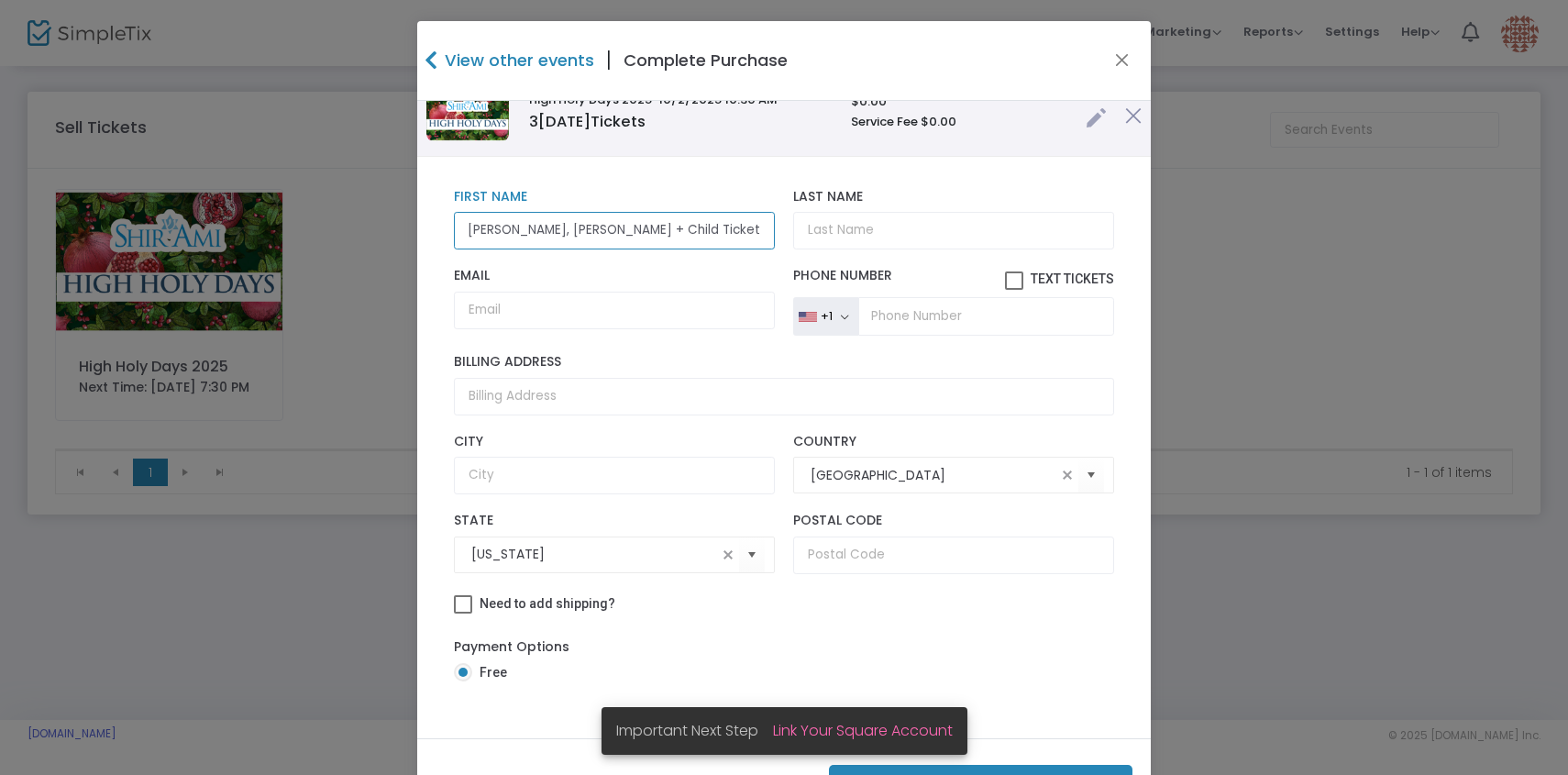
scroll to position [74, 0]
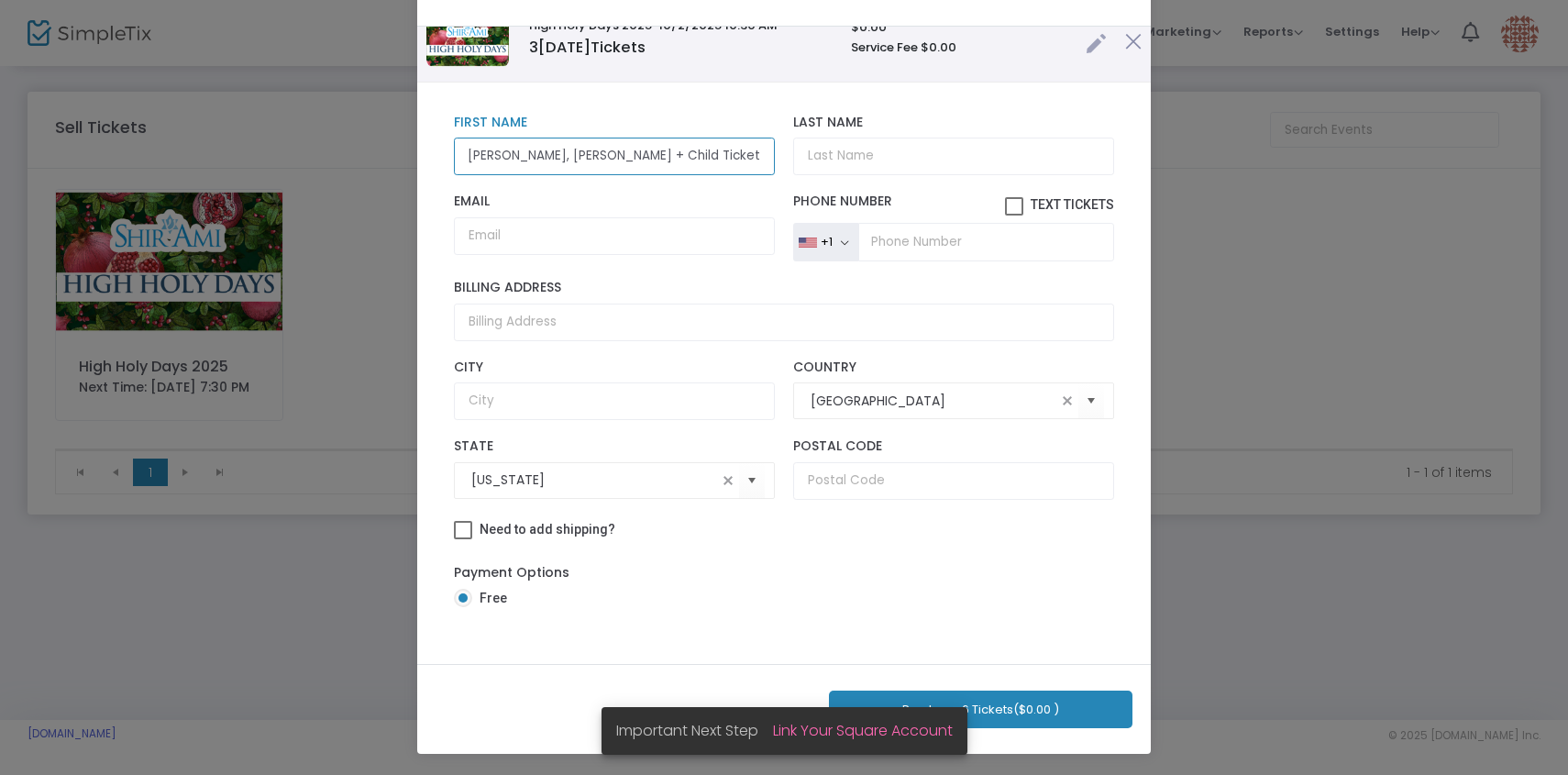
type input "[PERSON_NAME], [PERSON_NAME] + Child Ticket"
click at [1020, 722] on button "Purchase 6 Tickets ($0.00 )" at bounding box center [981, 710] width 303 height 38
